Goal: Task Accomplishment & Management: Use online tool/utility

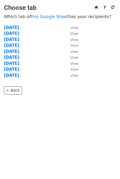
click at [19, 74] on strong "[DATE]" at bounding box center [11, 75] width 15 height 5
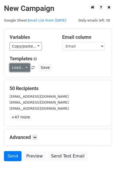
click at [20, 71] on link "Load..." at bounding box center [20, 67] width 20 height 8
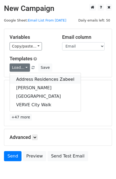
click at [28, 80] on link "Address Residences Zabeel" at bounding box center [45, 79] width 71 height 8
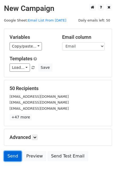
click at [14, 154] on link "Send" at bounding box center [13, 156] width 18 height 10
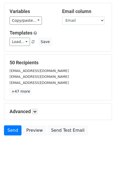
scroll to position [27, 0]
